Goal: Task Accomplishment & Management: Use online tool/utility

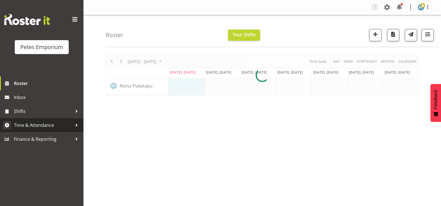
click at [50, 126] on span "Time & Attendance" at bounding box center [43, 125] width 58 height 8
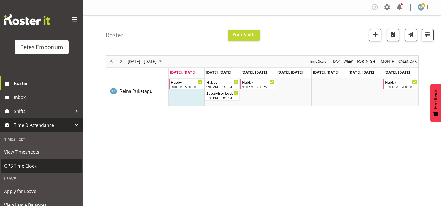
click at [35, 168] on span "GPS Time Clock" at bounding box center [41, 165] width 75 height 8
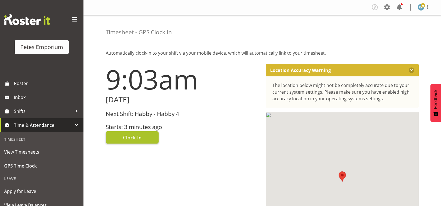
click at [146, 136] on button "Clock In" at bounding box center [132, 137] width 53 height 12
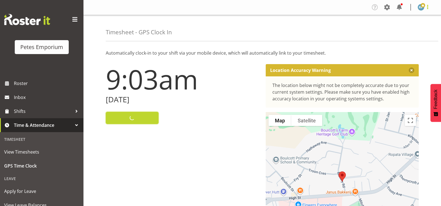
click at [427, 8] on span at bounding box center [428, 7] width 7 height 7
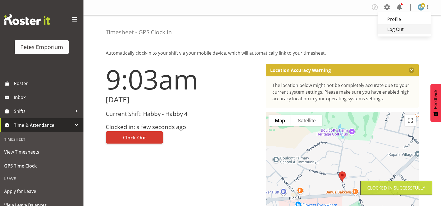
click at [401, 33] on link "Log Out" at bounding box center [404, 29] width 53 height 10
